Goal: Task Accomplishment & Management: Complete application form

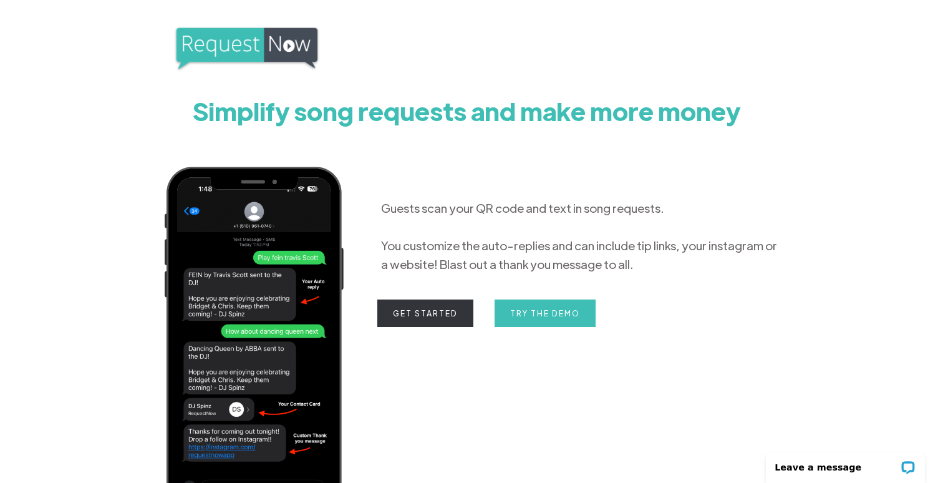
click at [442, 309] on link "Get Started" at bounding box center [425, 312] width 96 height 27
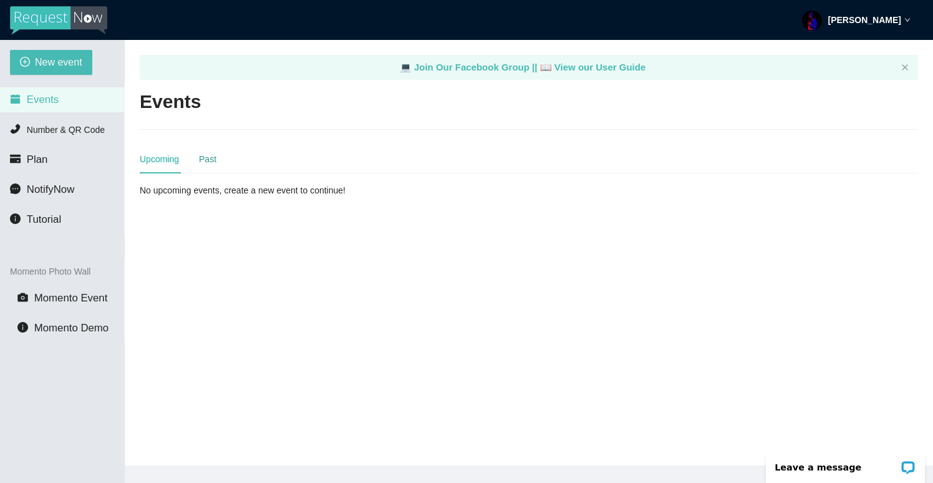
click at [214, 155] on div "Past" at bounding box center [207, 159] width 17 height 14
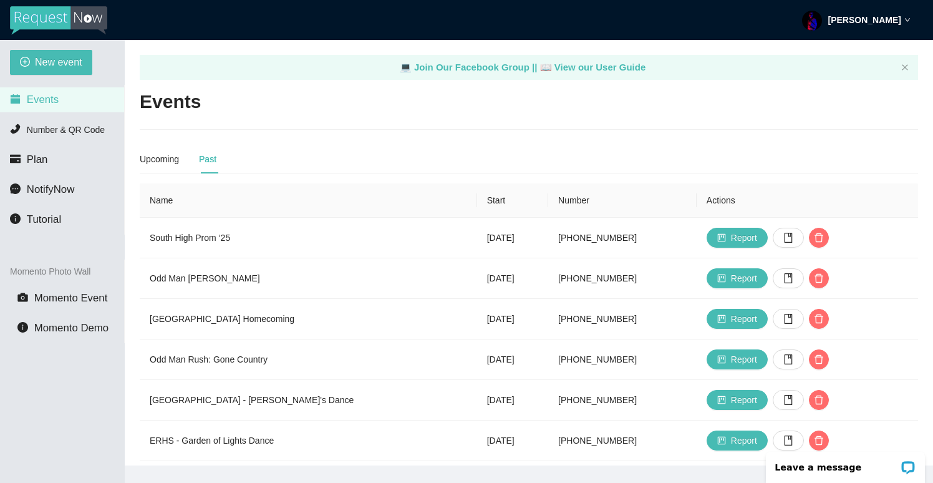
click at [186, 155] on div "Upcoming Past" at bounding box center [178, 159] width 77 height 29
click at [61, 158] on li "Plan" at bounding box center [62, 159] width 124 height 25
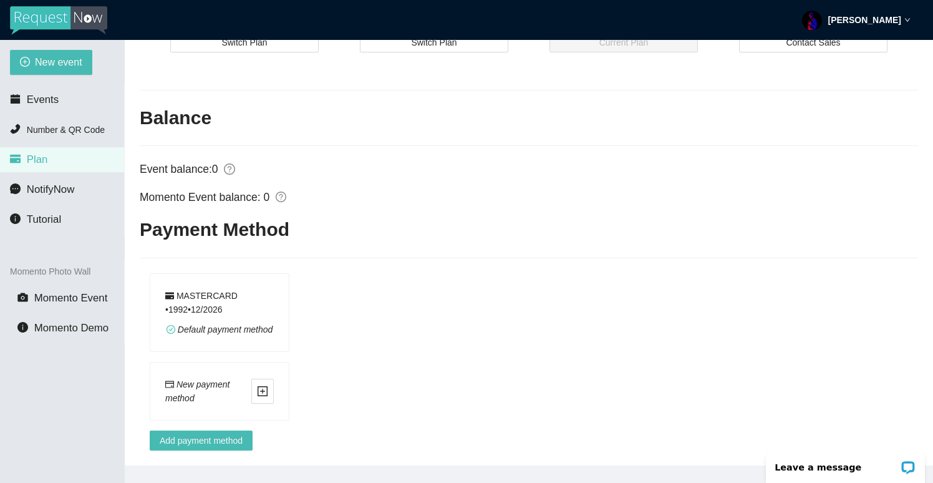
scroll to position [498, 0]
click at [71, 105] on li "Events" at bounding box center [62, 99] width 124 height 25
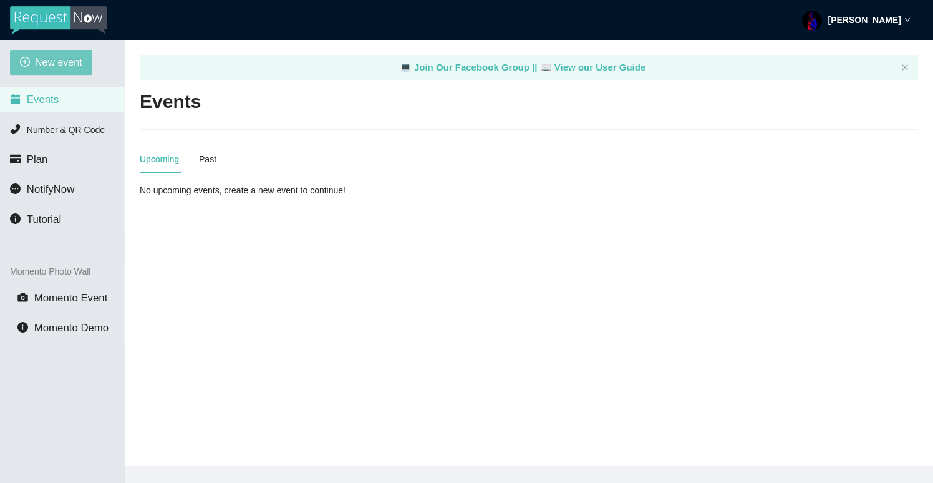
click at [57, 60] on span "New event" at bounding box center [58, 62] width 47 height 16
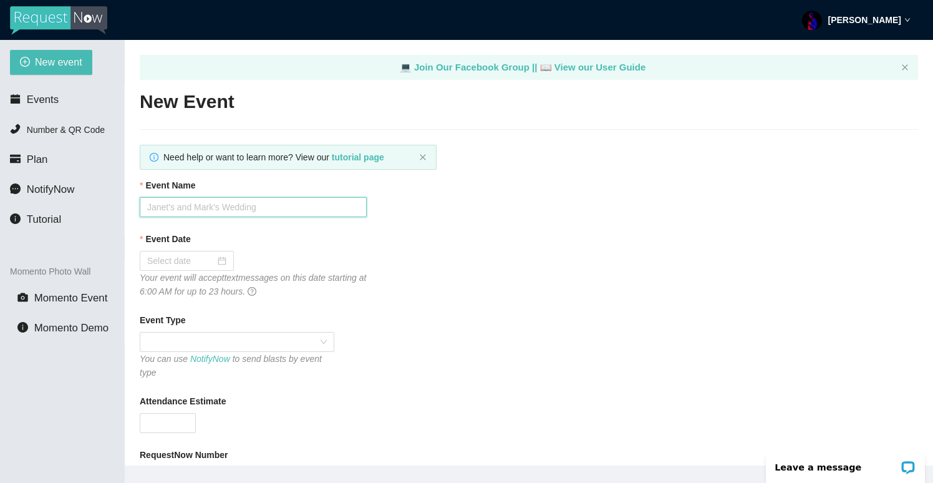
click at [173, 197] on input "Event Name" at bounding box center [253, 207] width 227 height 20
type input "[GEOGRAPHIC_DATA] Hoco 2025"
click at [276, 245] on div "Event Date" at bounding box center [529, 241] width 778 height 19
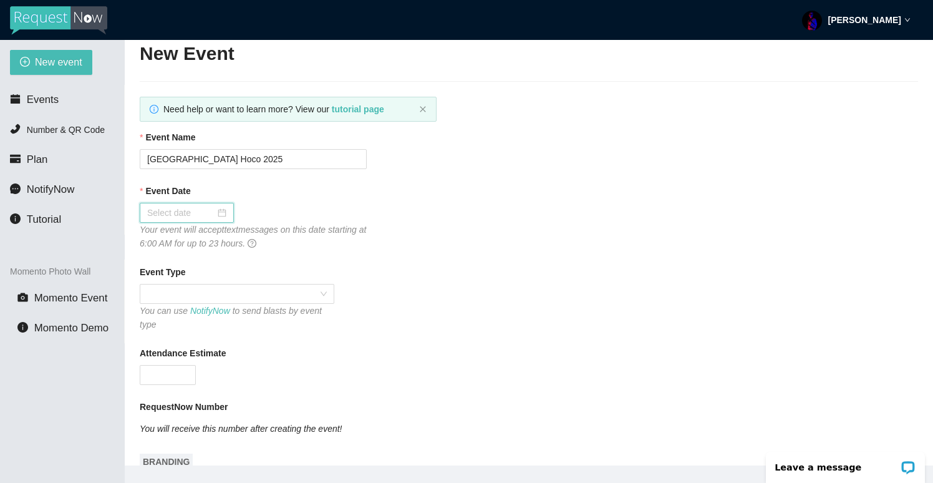
click at [171, 209] on input "Event Date" at bounding box center [181, 213] width 68 height 14
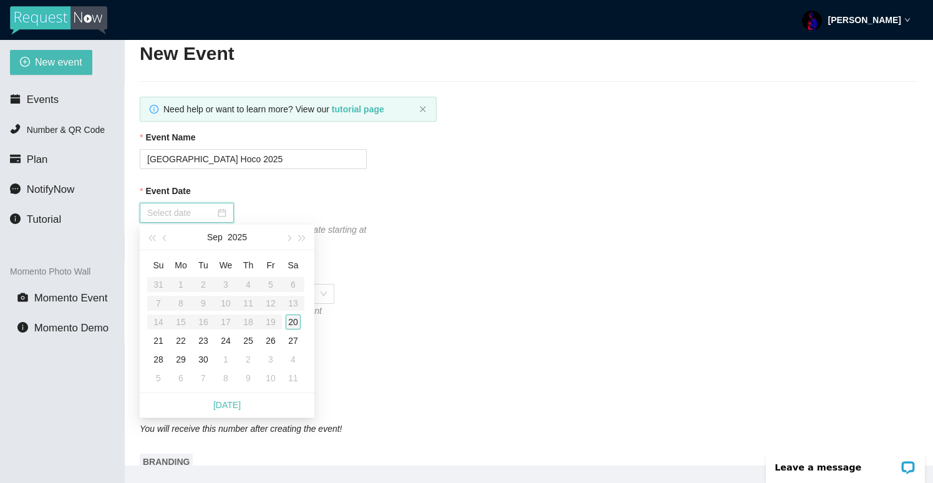
type input "[DATE]"
click at [299, 321] on div "20" at bounding box center [293, 321] width 15 height 15
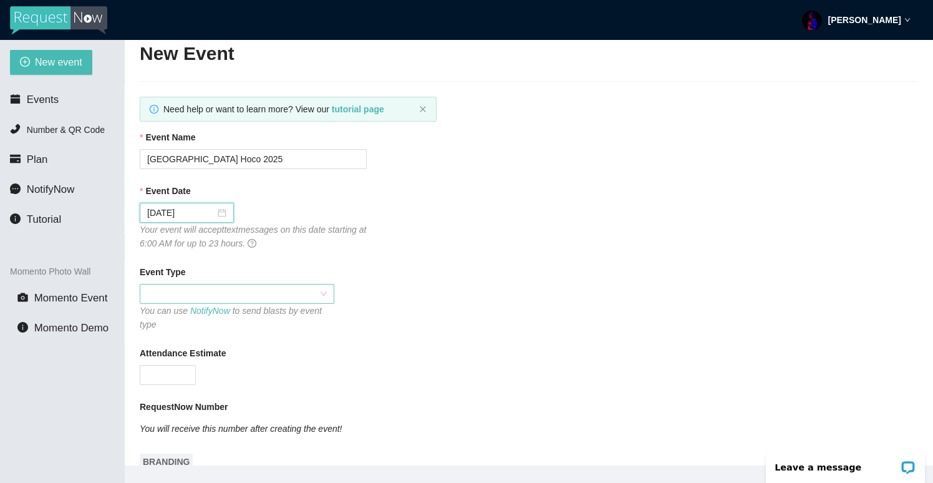
click at [276, 296] on span at bounding box center [237, 293] width 180 height 19
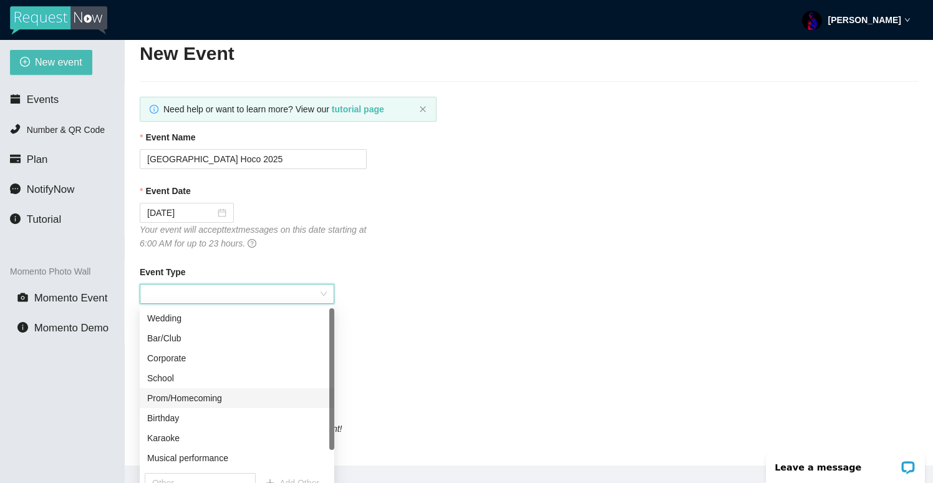
click at [263, 407] on div "Prom/Homecoming" at bounding box center [237, 398] width 195 height 20
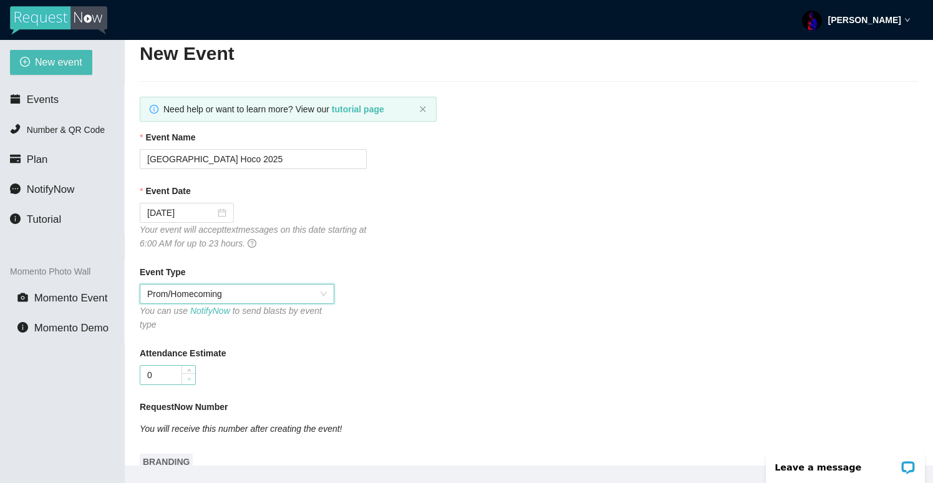
click at [182, 380] on span "Decrease Value" at bounding box center [189, 378] width 14 height 11
type input "0"
type input "1000"
click at [236, 348] on div "Attendance Estimate" at bounding box center [529, 355] width 778 height 19
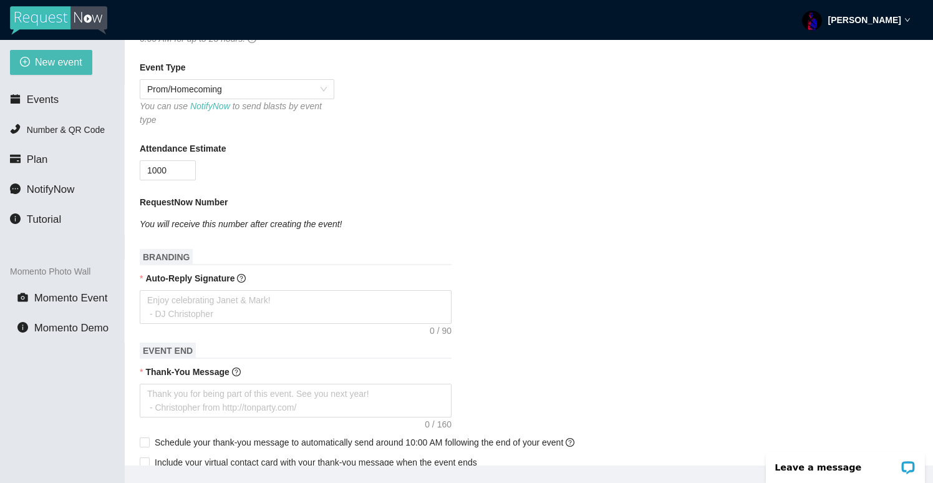
scroll to position [250, 0]
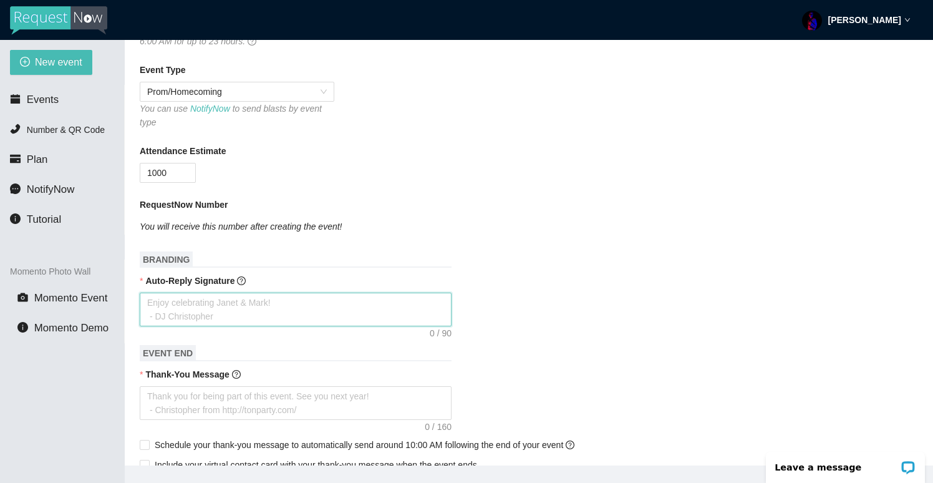
click at [217, 309] on textarea "Auto-Reply Signature" at bounding box center [296, 310] width 312 height 34
type textarea "T"
type textarea "Th"
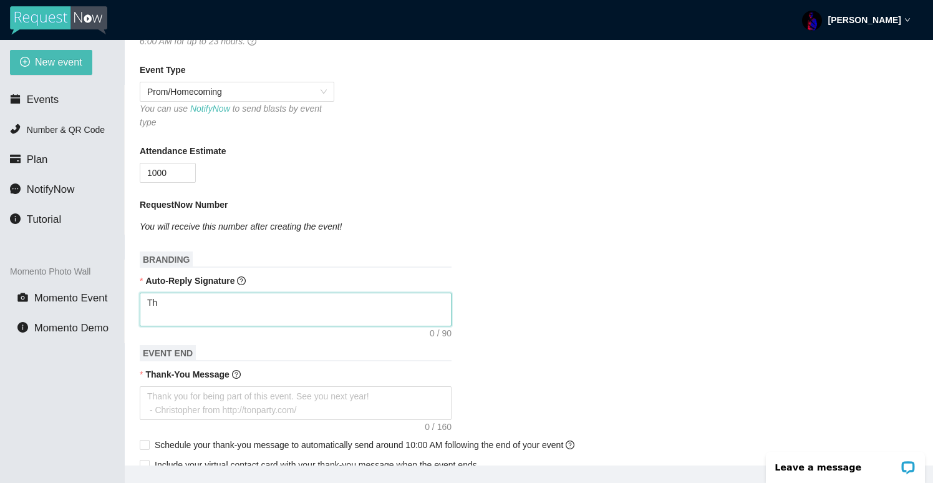
type textarea "Tha"
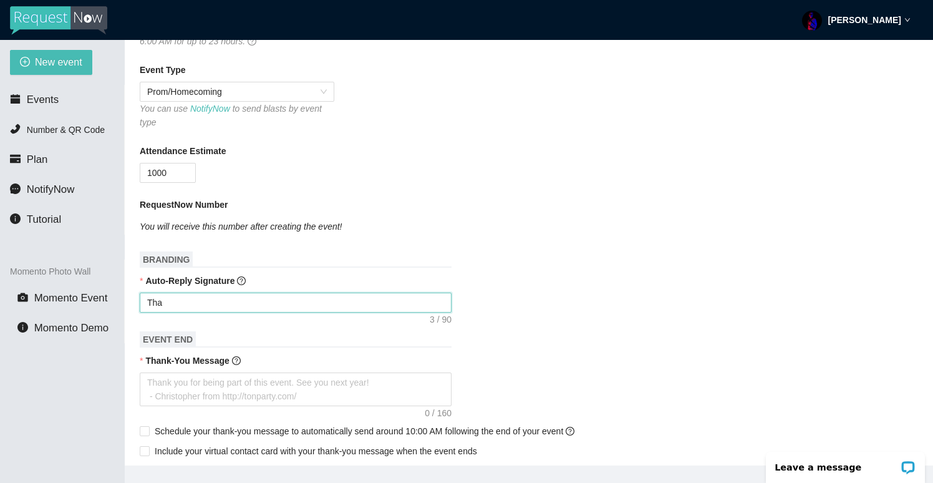
type textarea "Than"
type textarea "Thank"
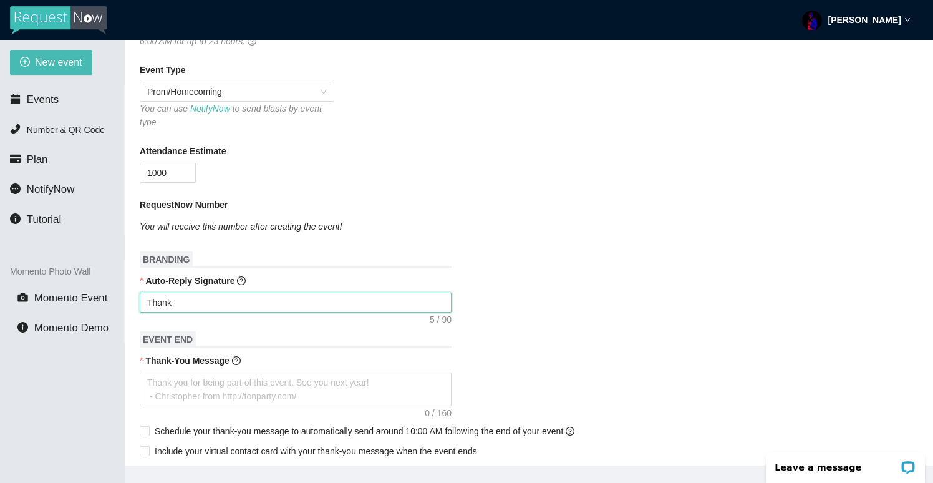
type textarea "Thank"
type textarea "Thank y"
type textarea "Thank yo"
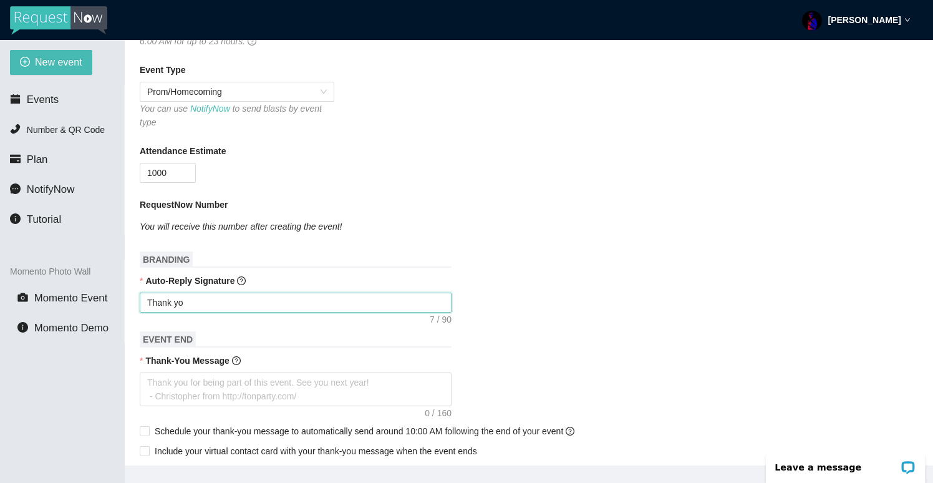
type textarea "Thank you"
type textarea "Thank you f"
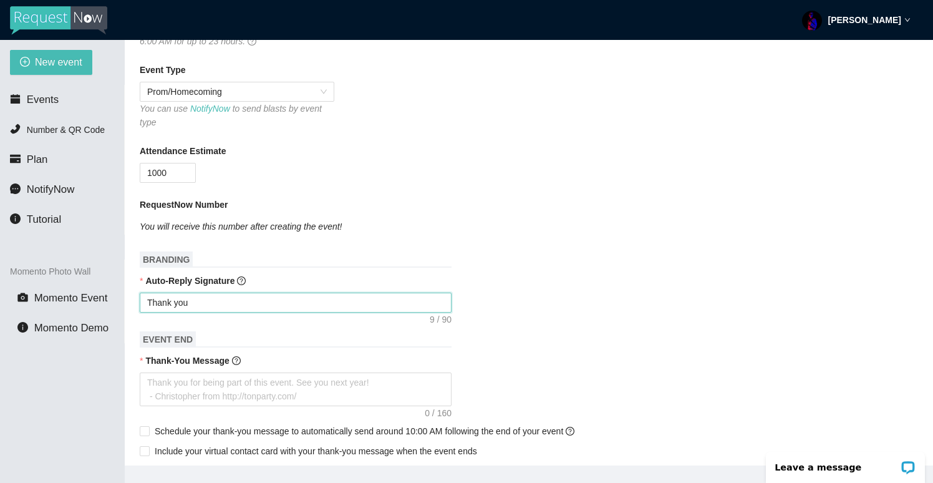
type textarea "Thank you f"
type textarea "Thank you fo"
type textarea "Thank you for"
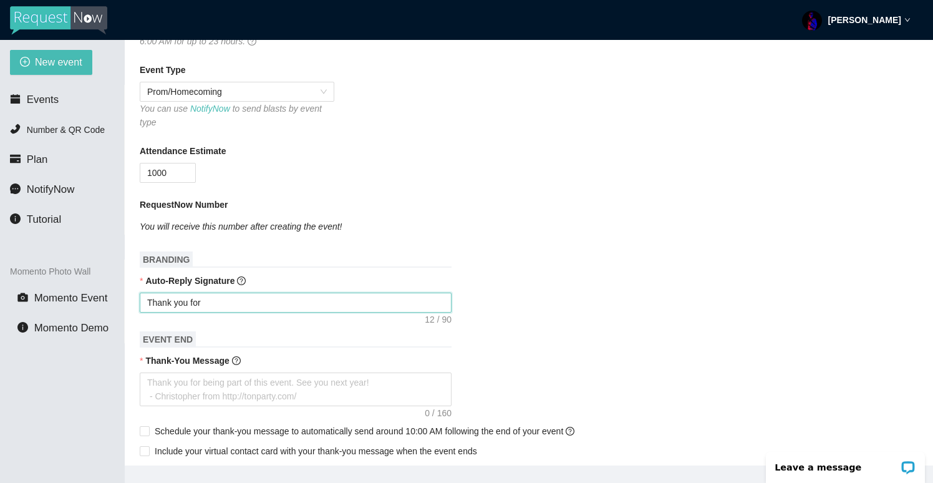
type textarea "Thank you for"
type textarea "Thank you for y"
type textarea "Thank you for yo"
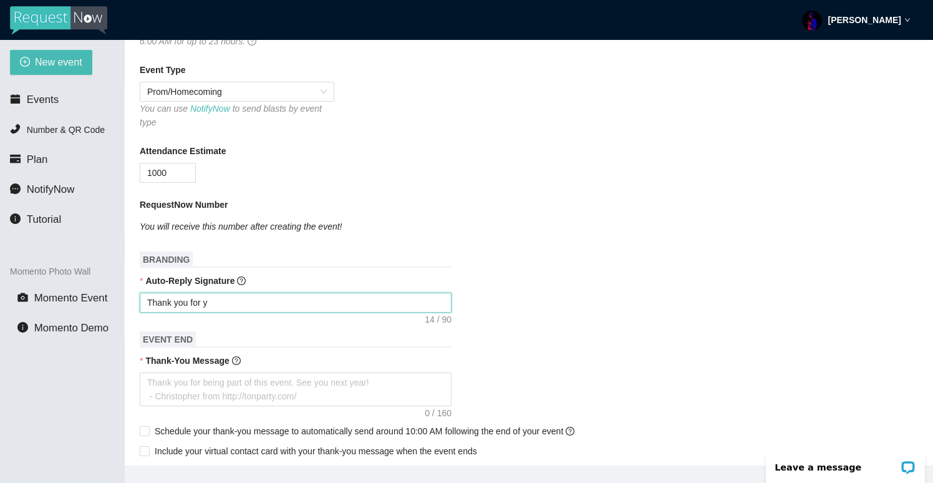
type textarea "Thank you for yo"
type textarea "Thank you for you"
type textarea "Thank you for your"
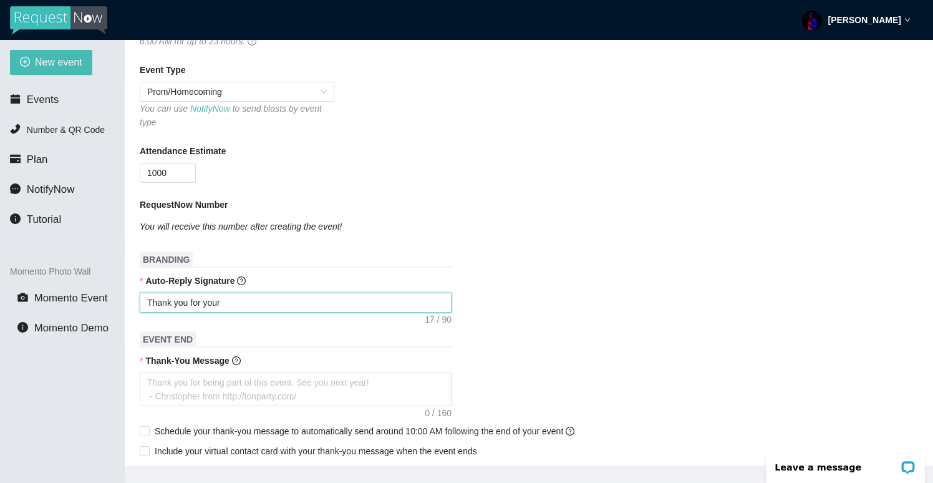
type textarea "Thank you for your"
type textarea "Thank you for your r"
type textarea "Thank you for your re"
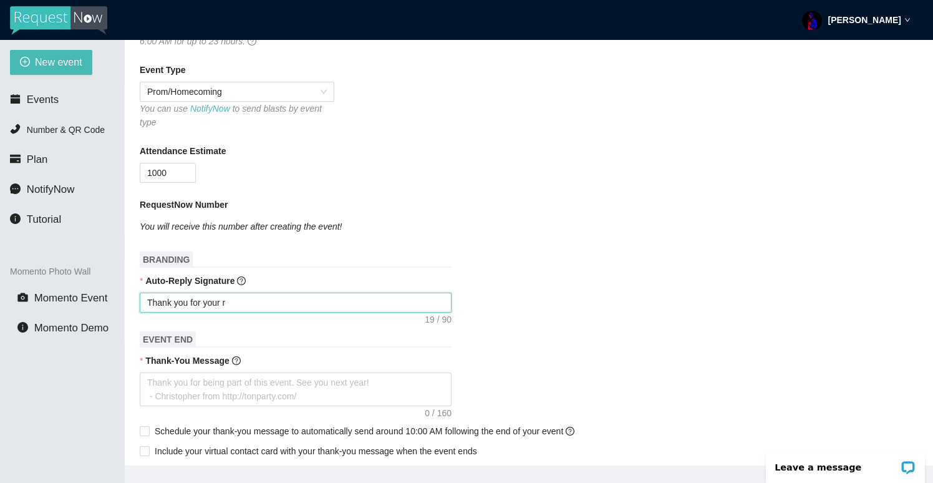
type textarea "Thank you for your re"
type textarea "Thank you for your req"
type textarea "Thank you for your requ"
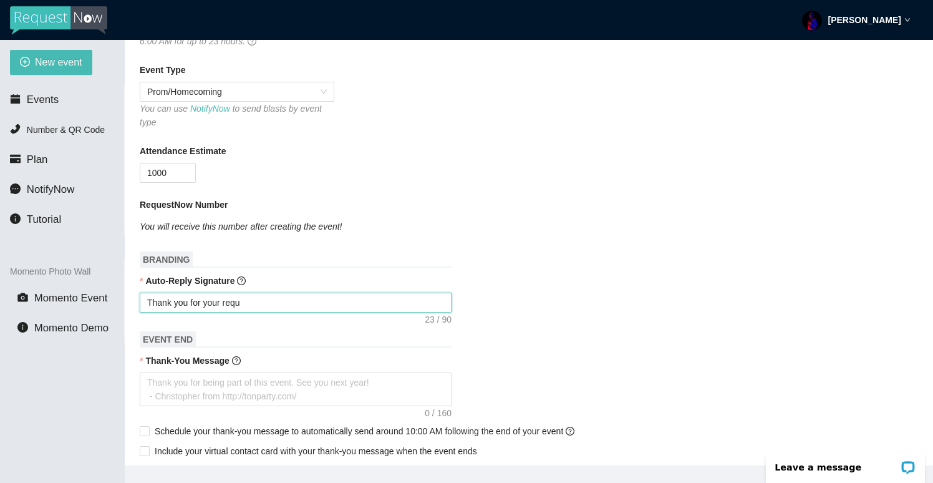
type textarea "Thank you for your reque"
type textarea "Thank you for your reques"
type textarea "Thank you for your request"
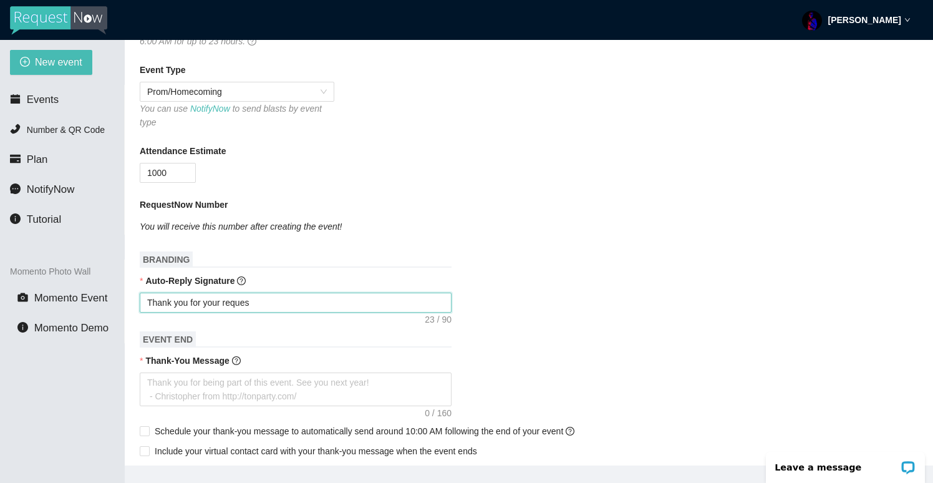
type textarea "Thank you for your request"
type textarea "Thank you for your request!"
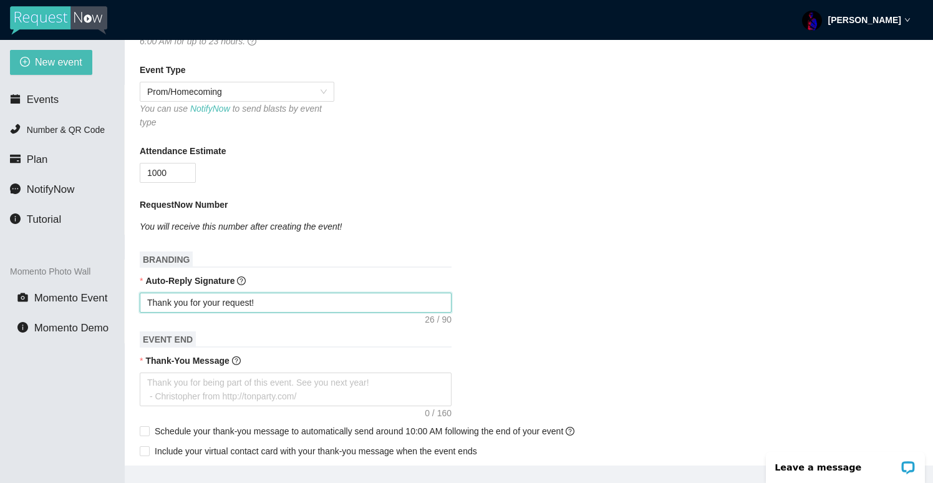
type textarea "Thank you for your request! I"
type textarea "Thank you for your request! I w"
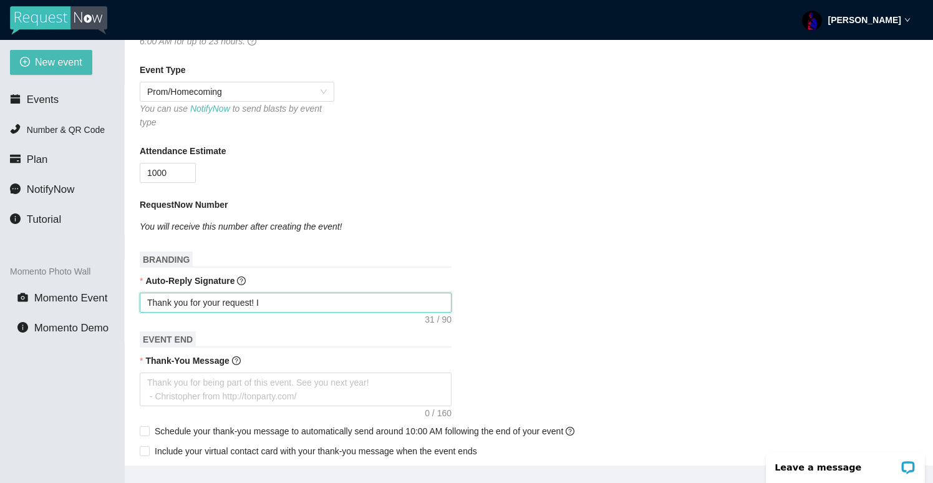
type textarea "Thank you for your request! I w"
type textarea "Thank you for your request! I wi"
type textarea "Thank you for your request! I wil"
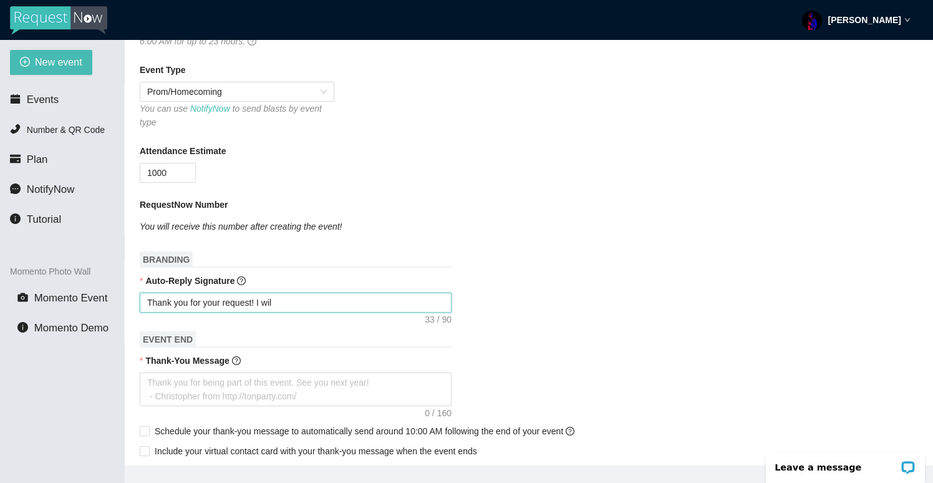
type textarea "Thank you for your request! I will"
type textarea "Thank you for your request! I will d"
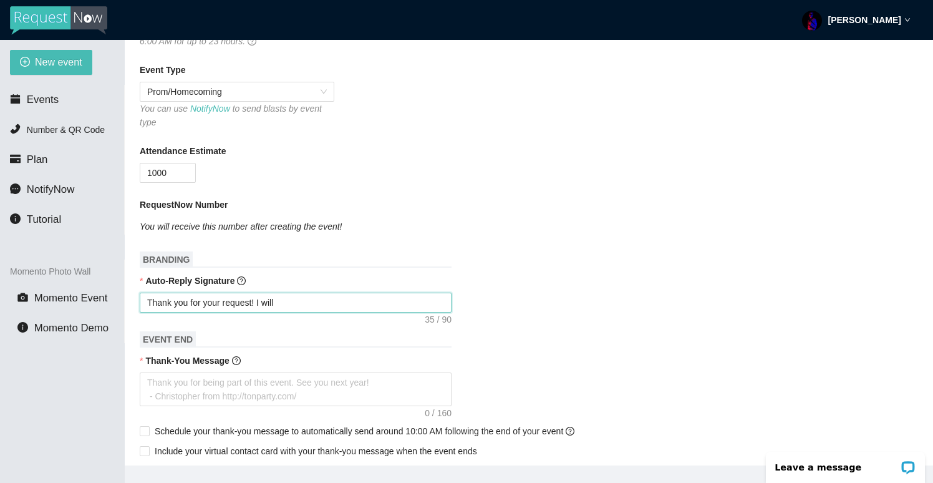
type textarea "Thank you for your request! I will d"
type textarea "Thank you for your request! I will do"
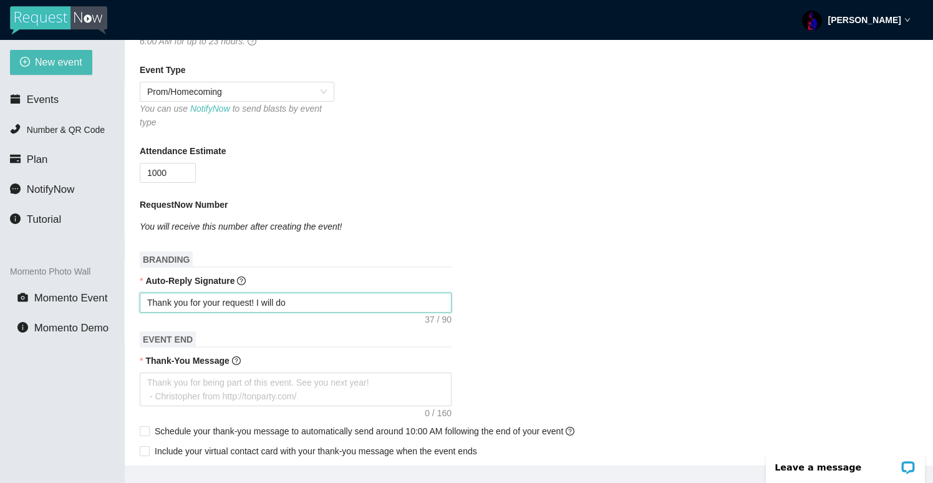
type textarea "Thank you for your request! I will do m"
type textarea "Thank you for your request! I will do my"
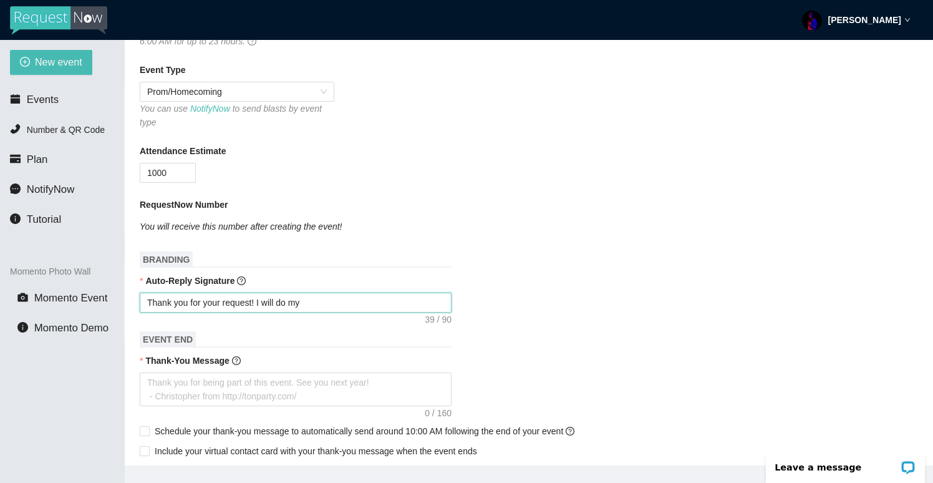
type textarea "Thank you for your request! I will do my"
type textarea "Thank you for your request! I will do my b"
type textarea "Thank you for your request! I will do my be"
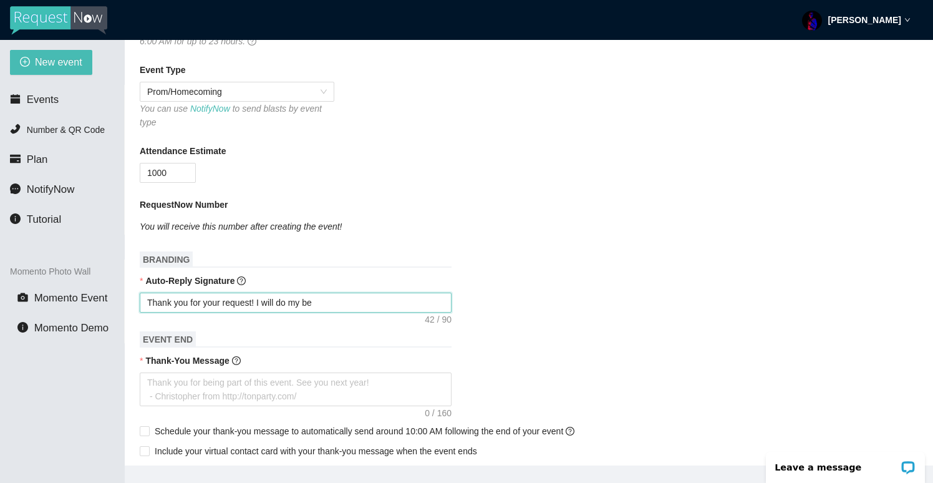
type textarea "Thank you for your request! I will do my bes"
type textarea "Thank you for your request! I will do my best"
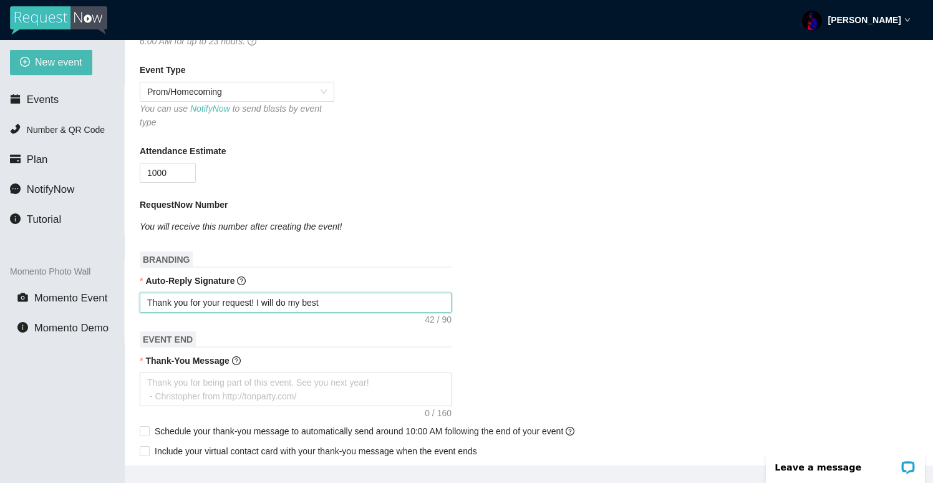
type textarea "Thank you for your request! I will do my best"
type textarea "Thank you for your request! I will do my best t"
type textarea "Thank you for your request! I will do my best to"
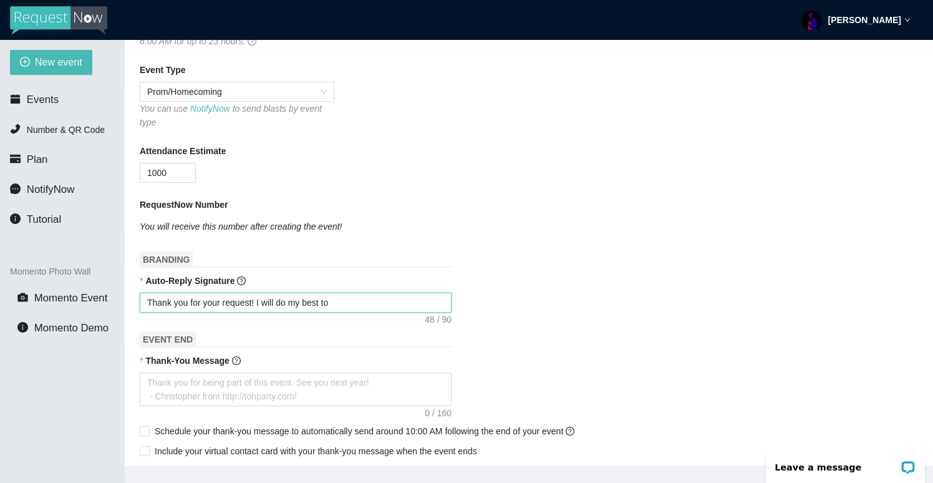
type textarea "Thank you for your request! I will do my best to"
type textarea "Thank you for your request! I will do my best to w"
type textarea "Thank you for your request! I will do my best to wo"
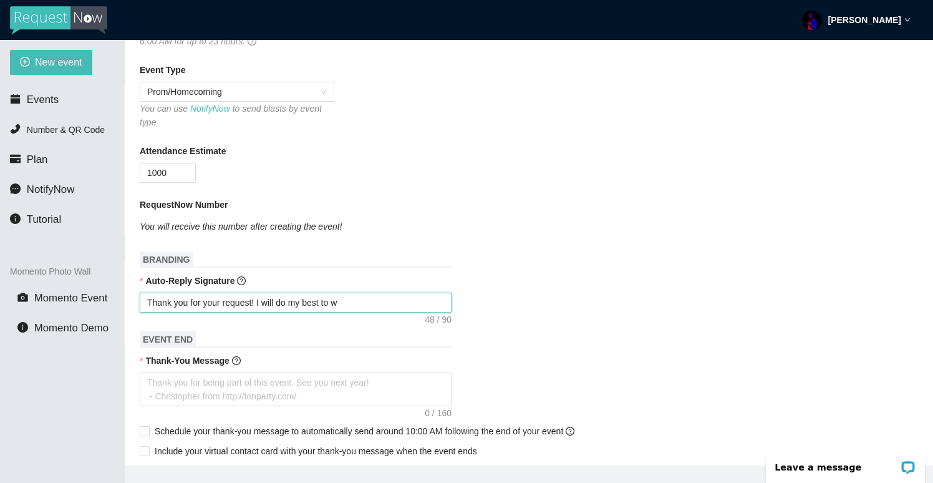
type textarea "Thank you for your request! I will do my best to wo"
type textarea "Thank you for your request! I will do my best to wor"
type textarea "Thank you for your request! I will do my best to work"
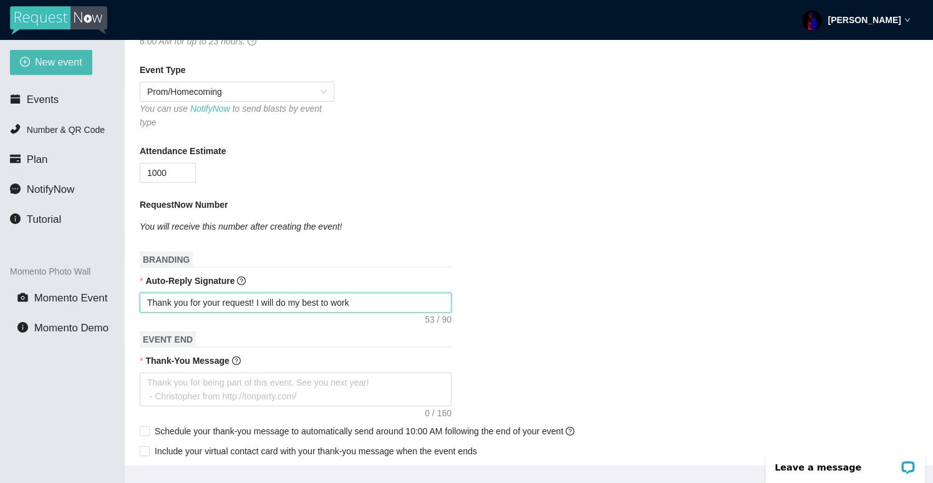
type textarea "Thank you for your request! I will do my best to work"
type textarea "Thank you for your request! I will do my best to work i"
type textarea "Thank you for your request! I will do my best to work it"
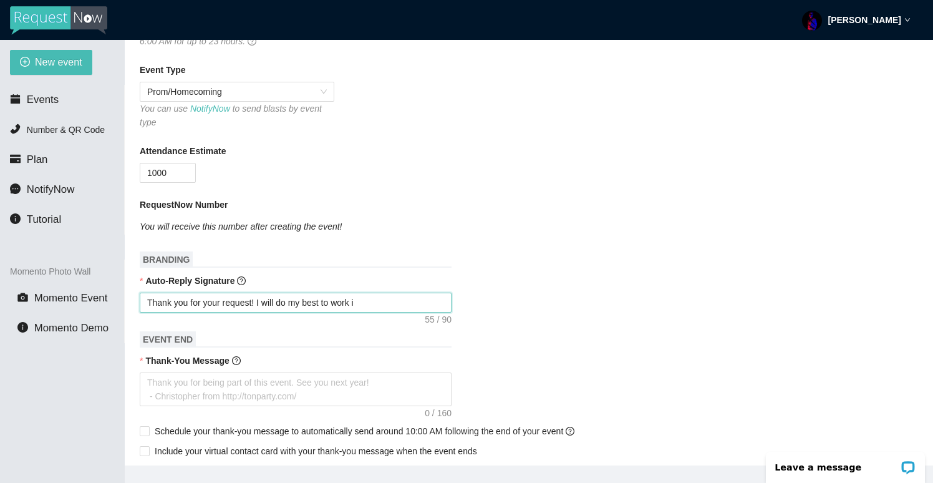
type textarea "Thank you for your request! I will do my best to work it"
type textarea "Thank you for your request! I will do my best to work it i"
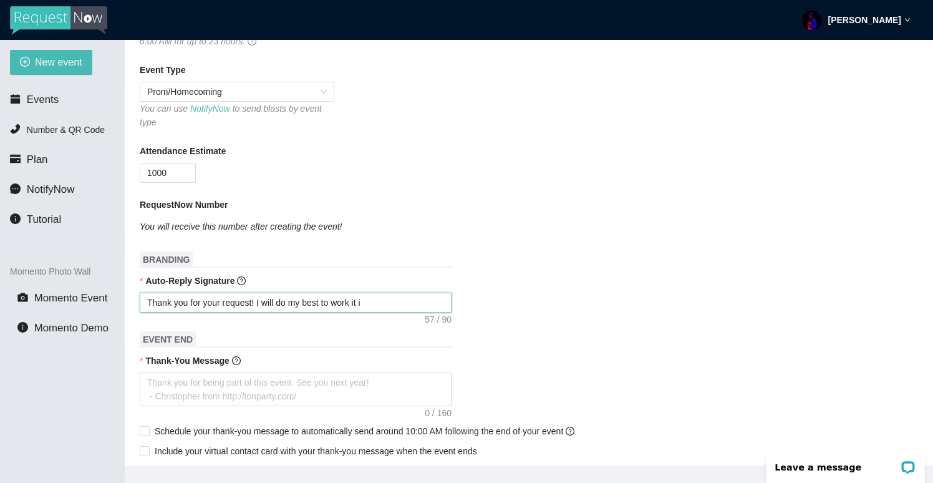
type textarea "Thank you for your request! I will do my best to work it in"
type textarea "Thank you for your request! I will do my best to work it i"
type textarea "Thank you for your request! I will do my best to work it"
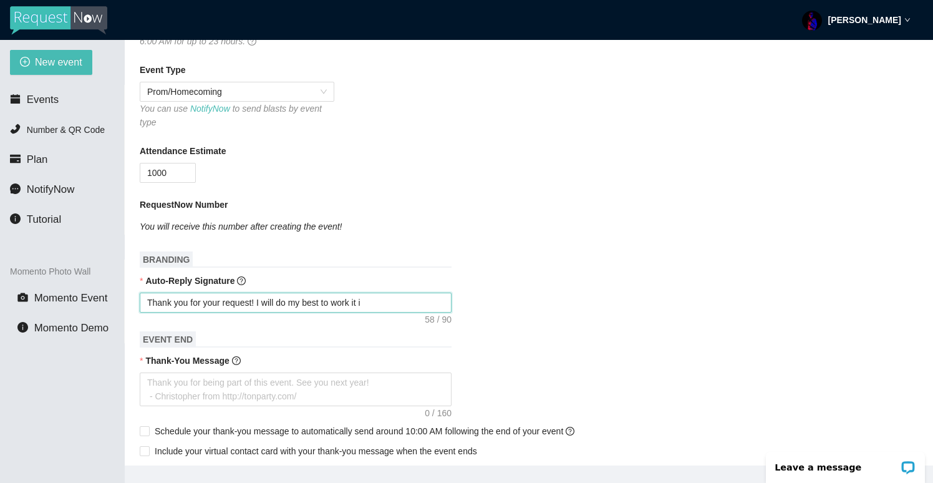
type textarea "Thank you for your request! I will do my best to work it"
type textarea "Thank you for your request! I will do my best to work i"
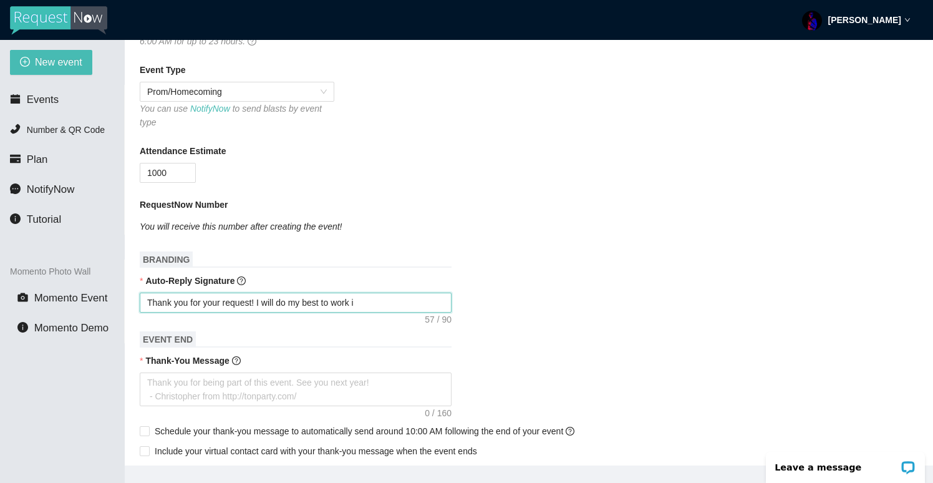
type textarea "Thank you for your request! I will do my best to work"
type textarea "Thank you for your request! I will do my best to wor"
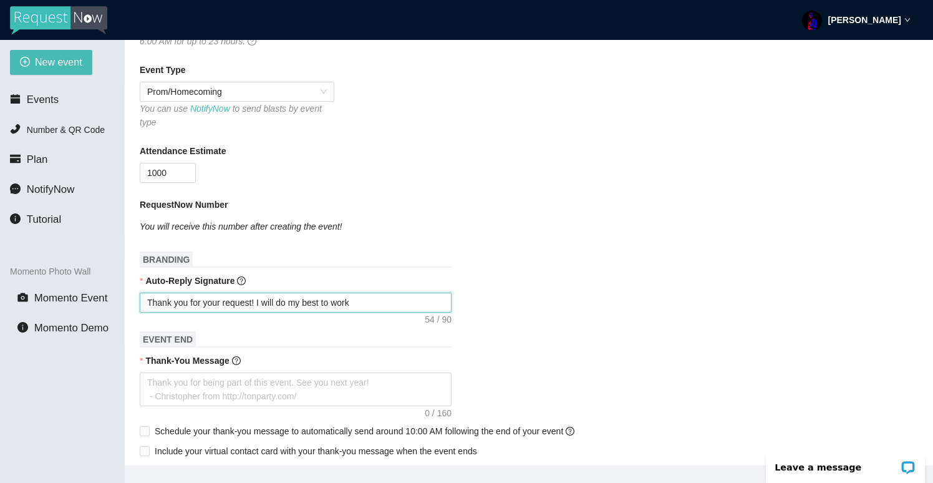
type textarea "Thank you for your request! I will do my best to wor"
type textarea "Thank you for your request! I will do my best to wo"
type textarea "Thank you for your request! I will do my best to w"
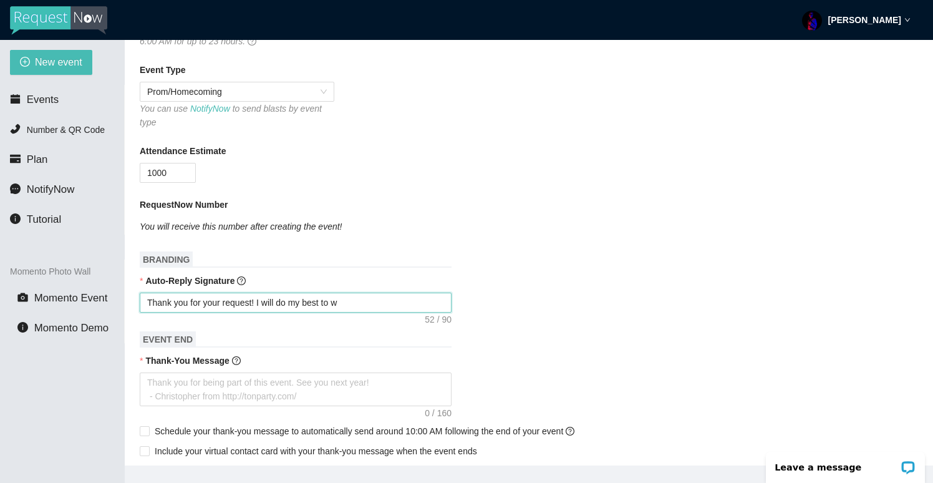
type textarea "Thank you for your request! I will do my best to"
type textarea "Thank you for your request! I will do my best t"
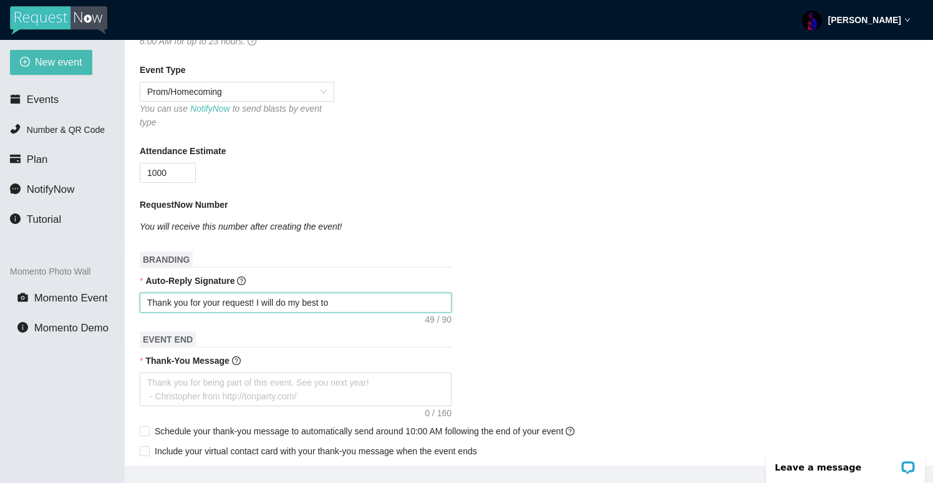
type textarea "Thank you for your request! I will do my best t"
type textarea "Thank you for your request! I will do my best"
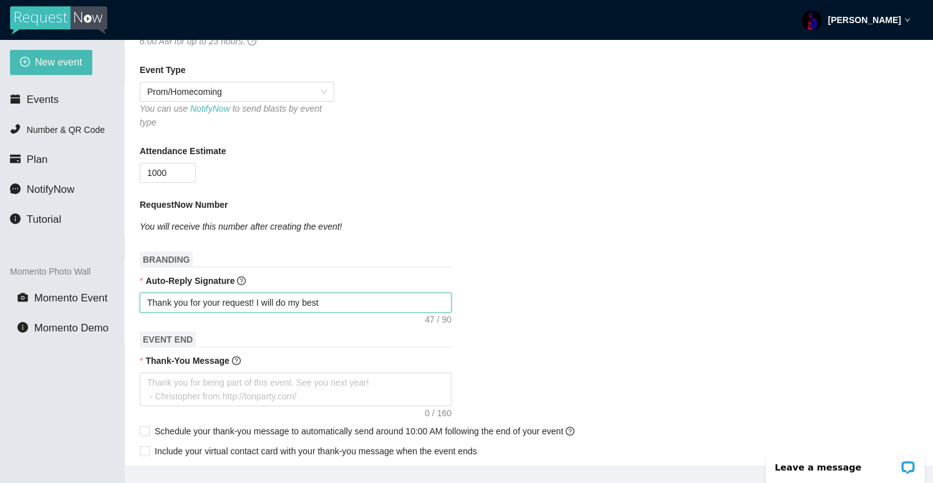
type textarea "Thank you for your request! I will do my bes"
type textarea "Thank you for your request! I will do my be"
type textarea "Thank you for your request! I will do my b"
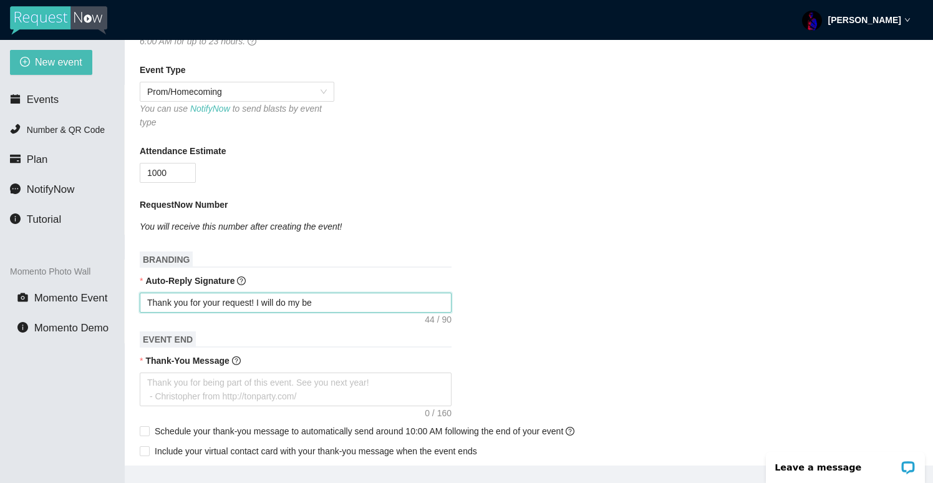
type textarea "Thank you for your request! I will do my b"
type textarea "Thank you for your request! I will do my"
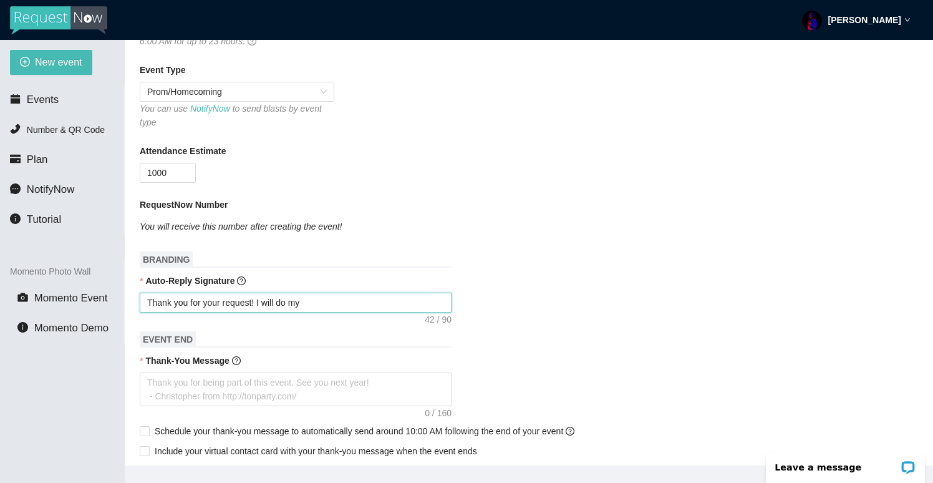
type textarea "Thank you for your request! I will do m"
type textarea "Thank you for your request! I will do"
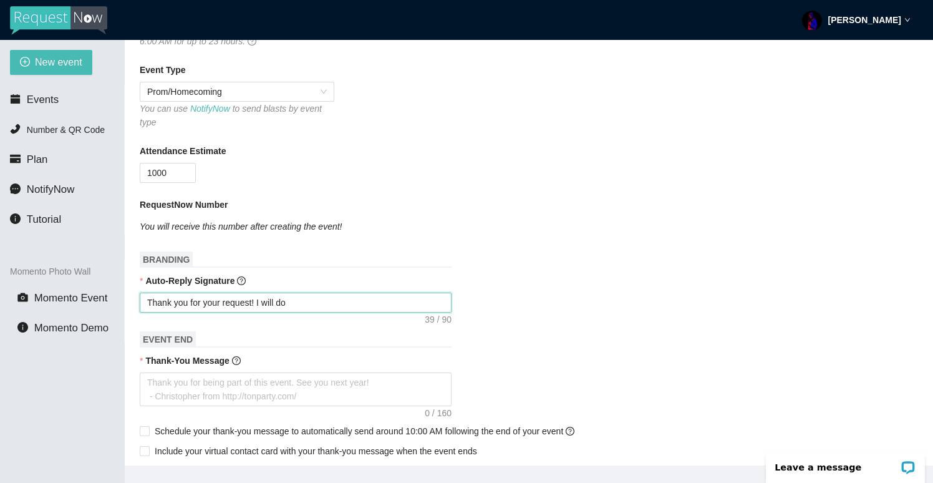
type textarea "Thank you for your request! I will do"
type textarea "Thank you for your request! I will d"
type textarea "Thank you for your request! I will"
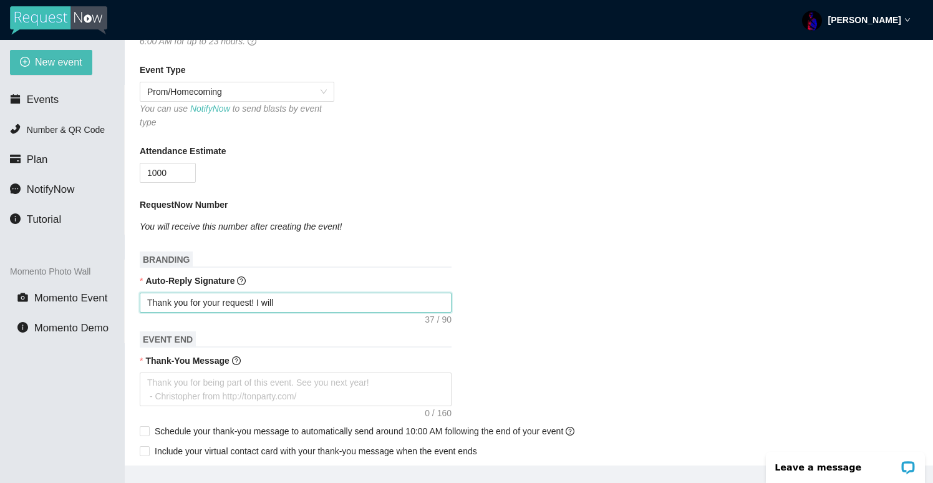
type textarea "Thank you for your request! I will"
type textarea "Thank you for your request! I wil"
type textarea "Thank you for your request! I wi"
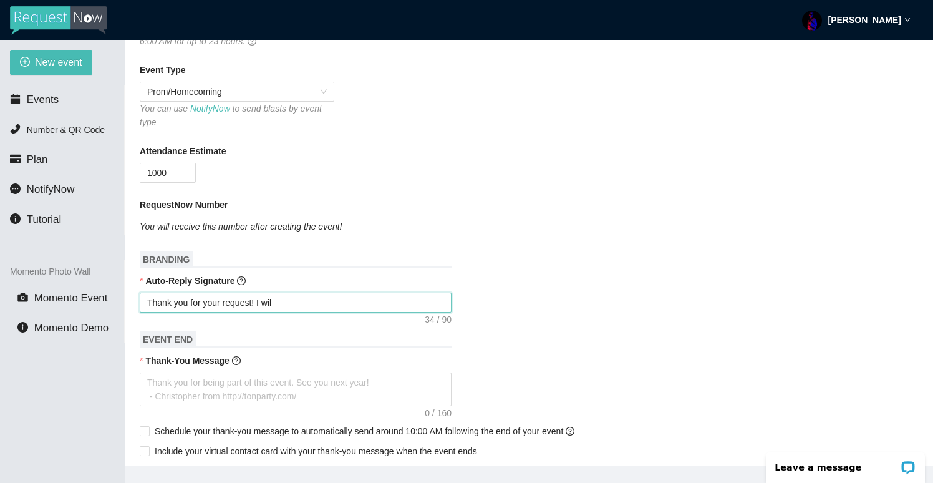
type textarea "Thank you for your request! I wi"
type textarea "Thank you for your request! I w"
type textarea "Thank you for your request! I"
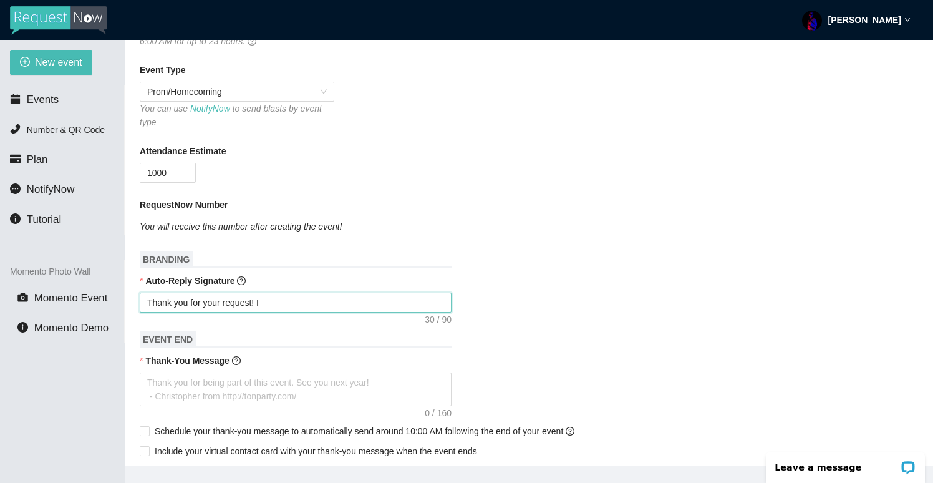
type textarea "Thank you for your request! I"
type textarea "Thank you for your request!"
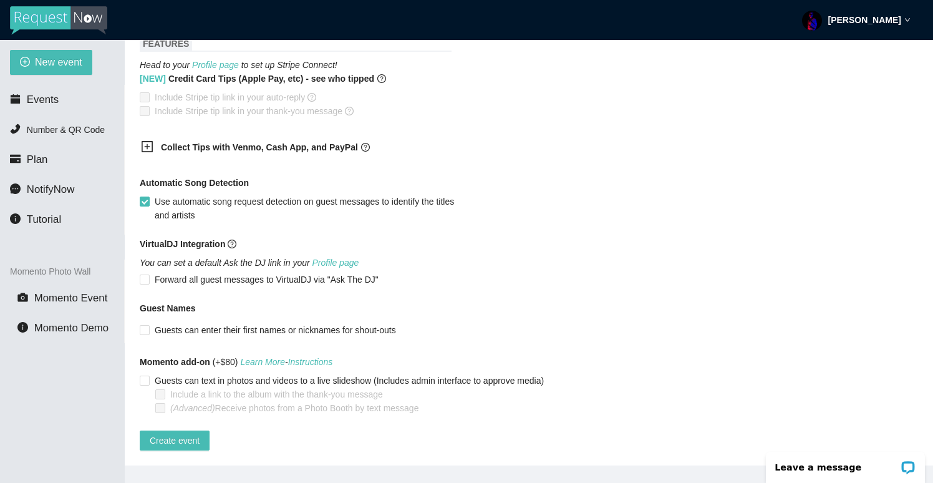
scroll to position [719, 0]
type textarea "Thank you for your request!"
click at [198, 323] on span "Guests can enter their first names or nicknames for shout-outs" at bounding box center [275, 330] width 251 height 14
click at [148, 325] on input "Guests can enter their first names or nicknames for shout-outs" at bounding box center [144, 329] width 9 height 9
checkbox input "true"
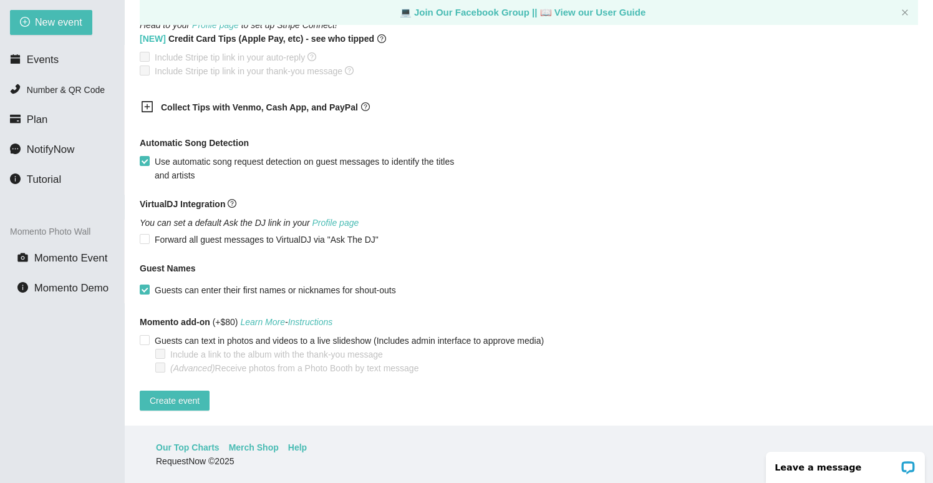
scroll to position [40, 0]
click at [193, 394] on span "Create event" at bounding box center [175, 401] width 50 height 14
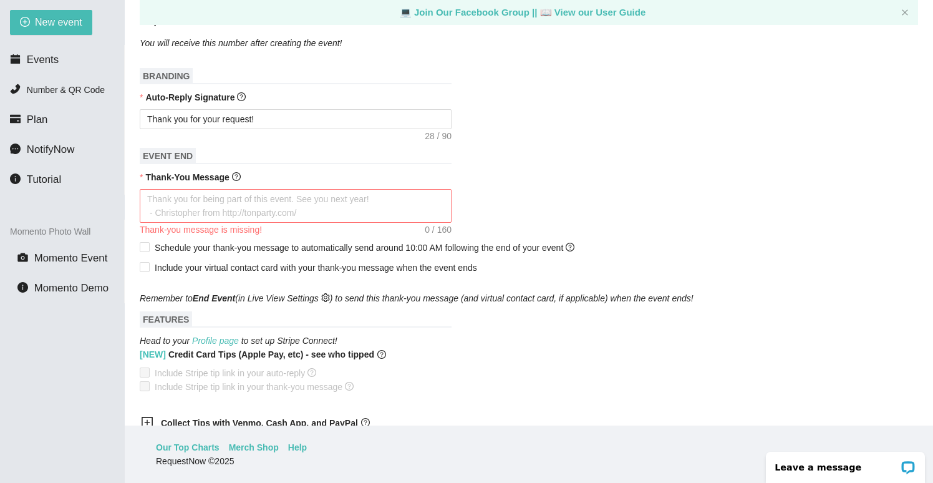
scroll to position [397, 0]
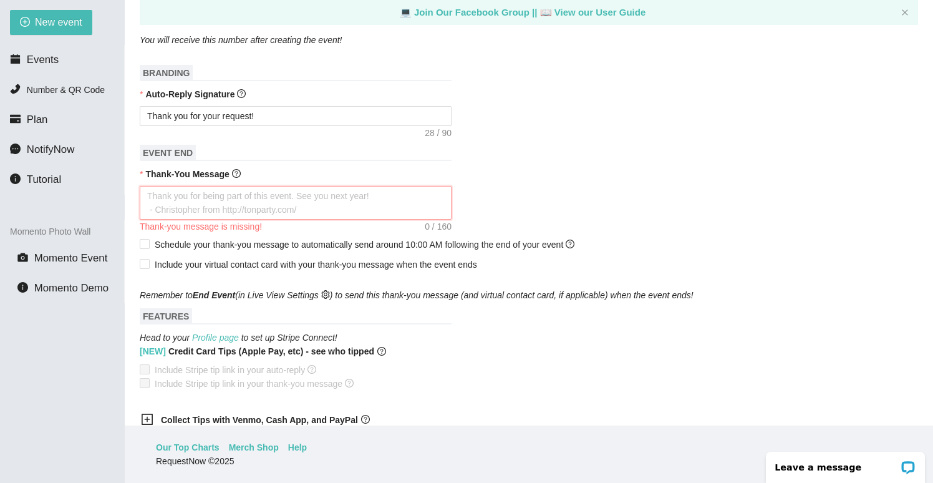
click at [215, 208] on textarea "Thank-You Message" at bounding box center [296, 203] width 312 height 34
type textarea "T"
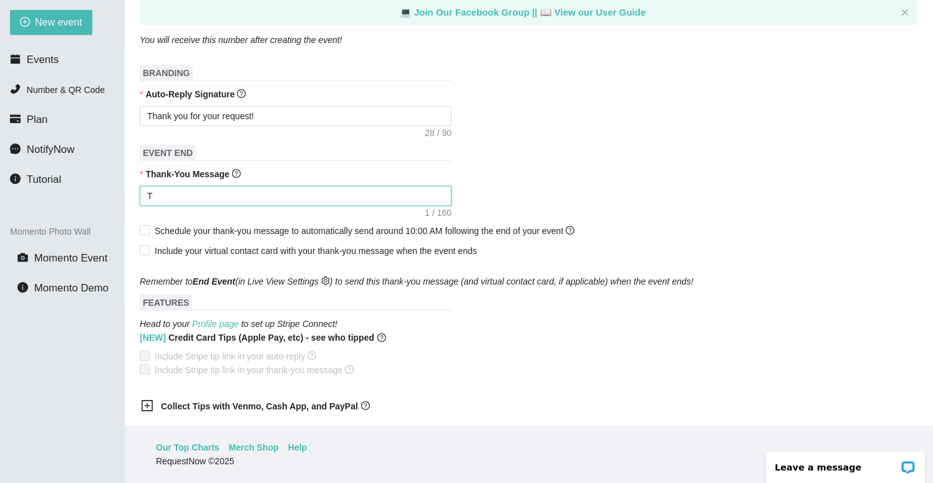
type textarea "Th"
type textarea "Tha"
type textarea "Thak"
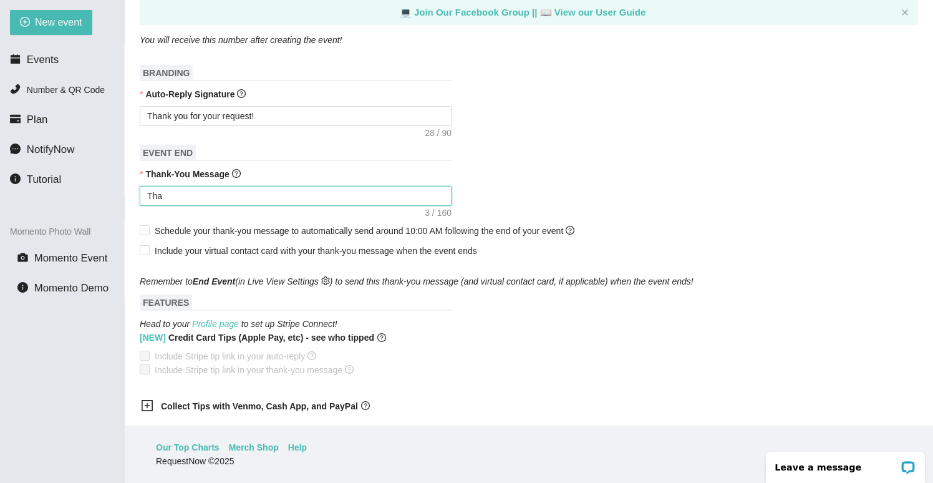
type textarea "Thak"
type textarea "That"
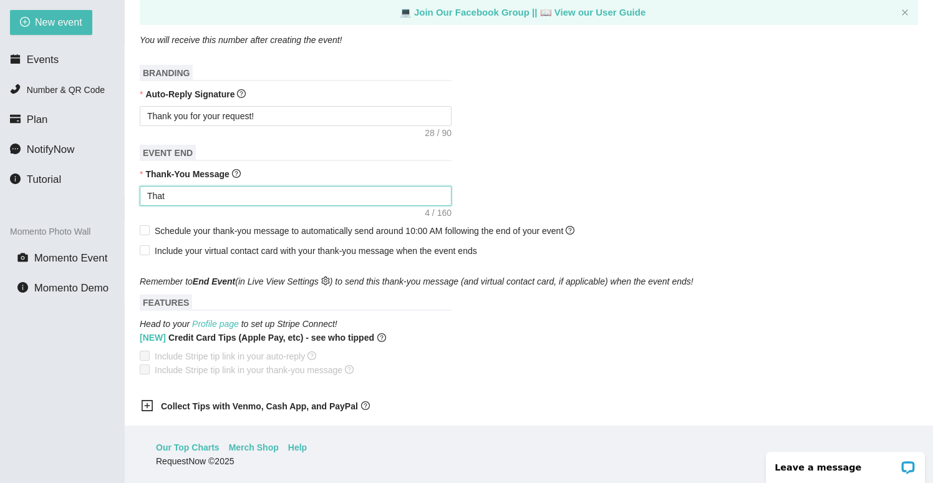
type textarea "Tha"
type textarea "Than"
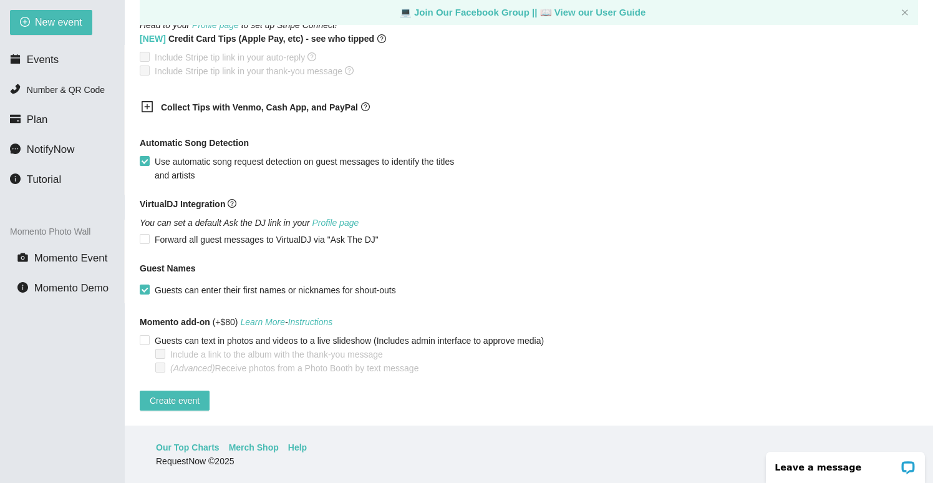
scroll to position [719, 0]
click at [178, 400] on main "💻 Join Our Facebook Group || 📖 View our User Guide New Event Need help or want …" at bounding box center [529, 212] width 808 height 425
click at [184, 390] on button "Create event" at bounding box center [175, 400] width 70 height 20
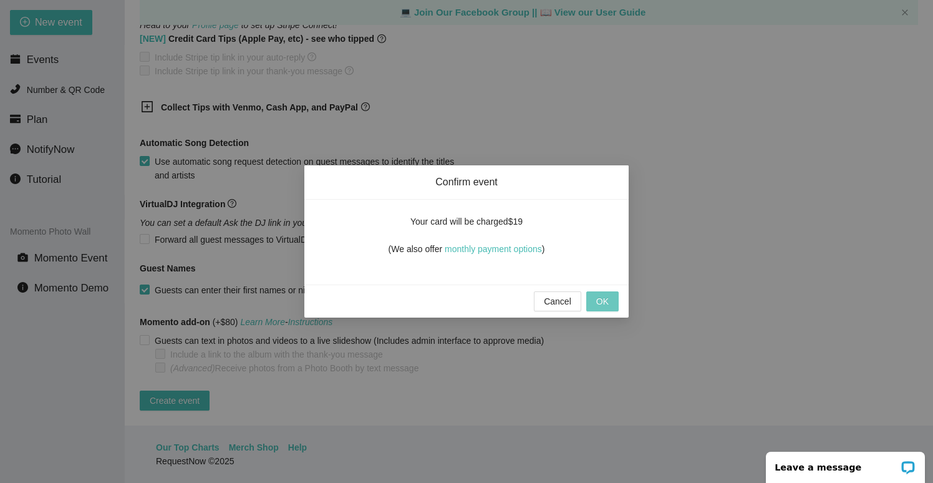
click at [599, 303] on span "OK" at bounding box center [602, 301] width 12 height 14
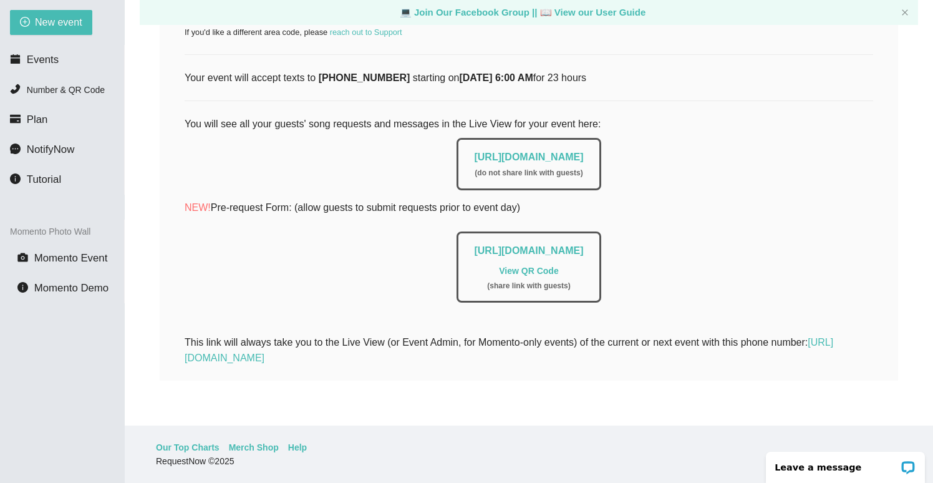
scroll to position [293, 0]
click at [551, 152] on link "[URL][DOMAIN_NAME]" at bounding box center [528, 157] width 109 height 11
click at [518, 266] on link "View QR Code" at bounding box center [528, 271] width 59 height 10
